Goal: Transaction & Acquisition: Book appointment/travel/reservation

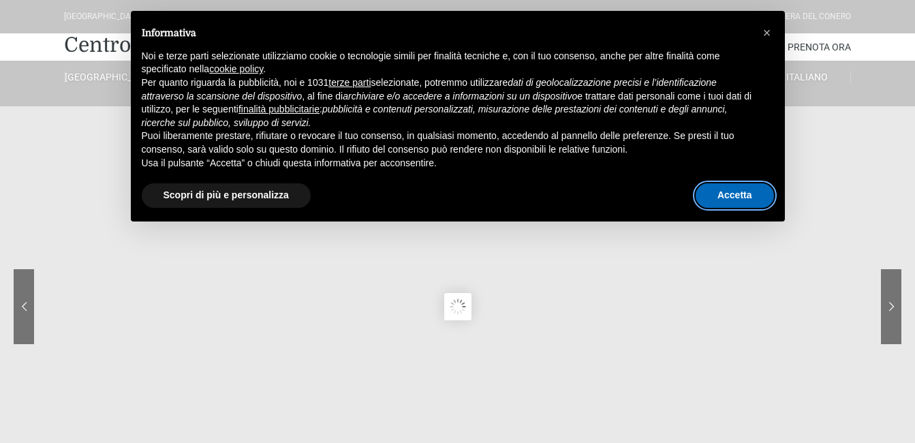
click at [727, 199] on button "Accetta" at bounding box center [735, 195] width 78 height 25
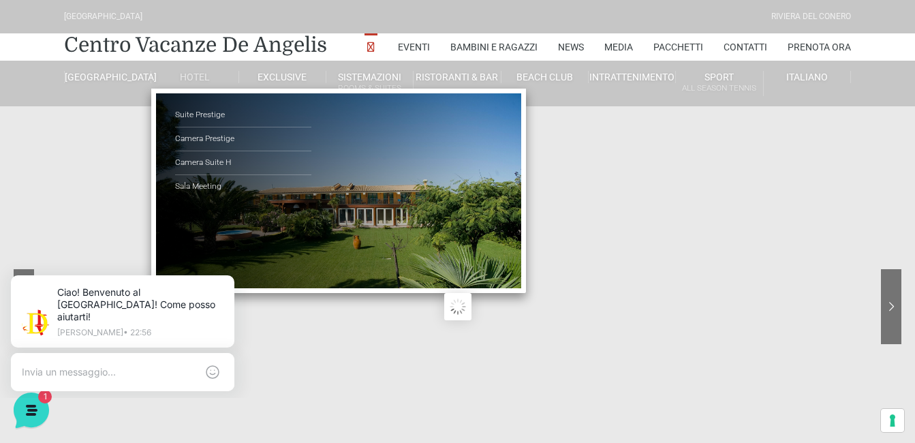
click at [194, 76] on link "Hotel" at bounding box center [194, 77] width 87 height 12
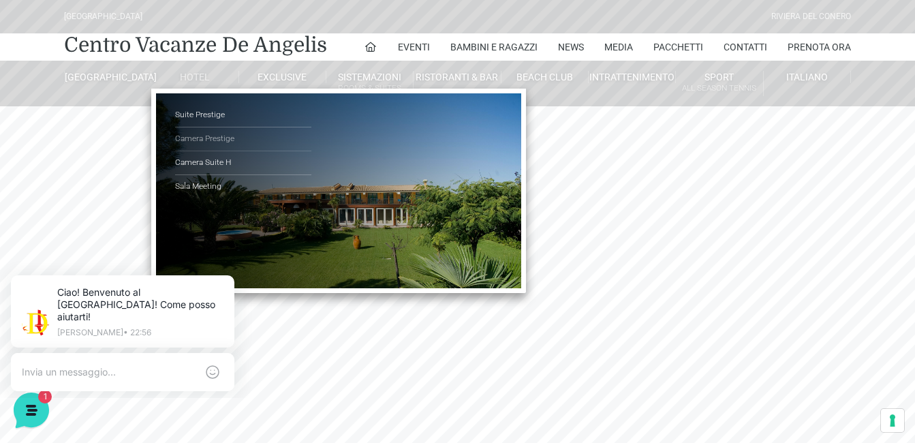
click at [213, 140] on link "Camera Prestige" at bounding box center [243, 139] width 136 height 24
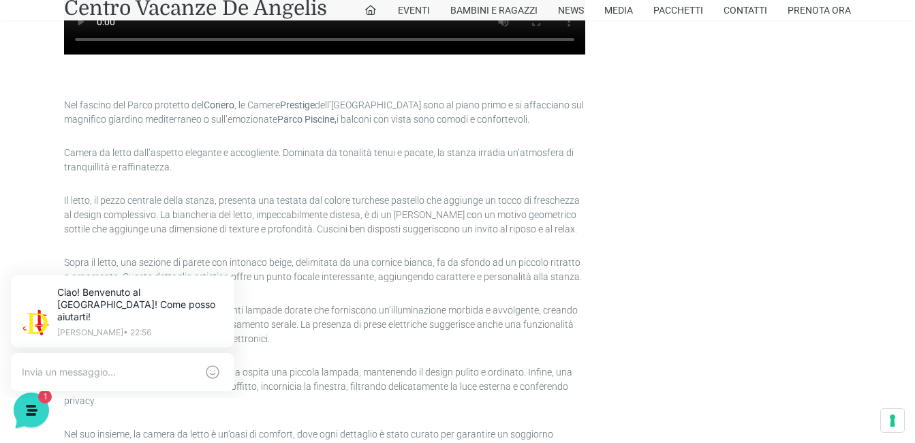
scroll to position [1431, 0]
